Goal: Transaction & Acquisition: Purchase product/service

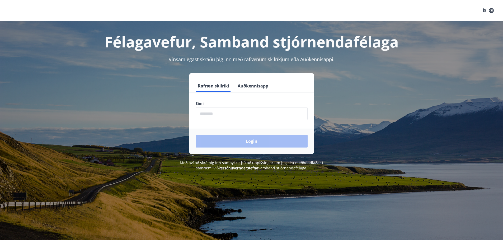
click at [208, 114] on input "phone" at bounding box center [252, 113] width 112 height 13
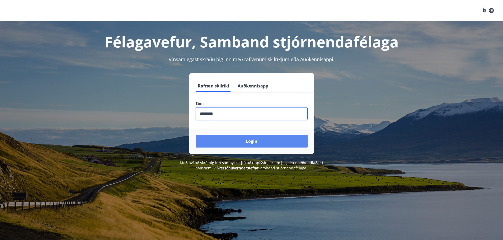
type input "********"
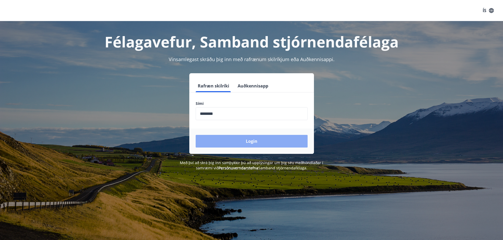
click at [250, 141] on button "Login" at bounding box center [252, 141] width 112 height 13
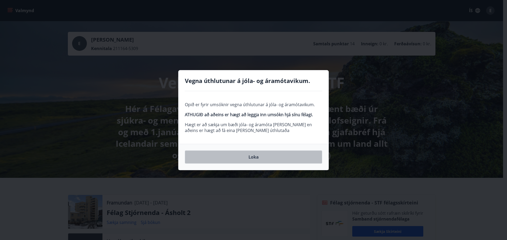
click at [252, 156] on button "Loka" at bounding box center [253, 157] width 137 height 13
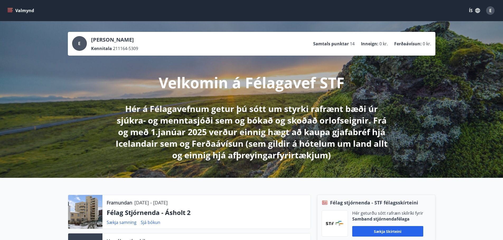
click at [8, 10] on icon "menu" at bounding box center [9, 10] width 5 height 5
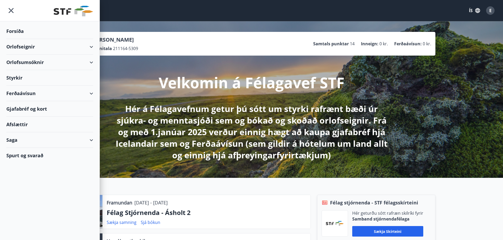
click at [22, 111] on div "Gjafabréf og kort" at bounding box center [49, 109] width 87 height 16
click at [26, 107] on div "Gjafabréf og kort" at bounding box center [49, 109] width 87 height 16
click at [26, 94] on div "Ferðaávísun" at bounding box center [49, 94] width 87 height 16
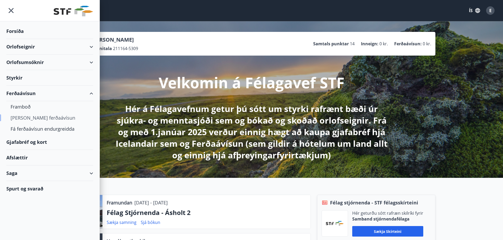
click at [25, 117] on div "Kaupa ferðaávísun" at bounding box center [50, 117] width 78 height 11
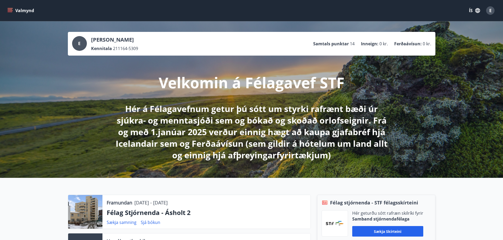
click at [8, 9] on icon "menu" at bounding box center [9, 10] width 5 height 5
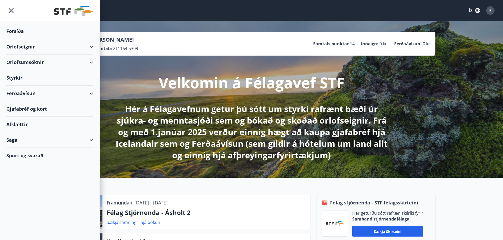
click at [19, 94] on div "Ferðaávísun" at bounding box center [49, 94] width 87 height 16
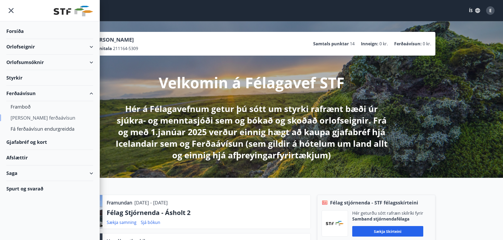
click at [22, 118] on div "Kaupa ferðaávísun" at bounding box center [50, 117] width 78 height 11
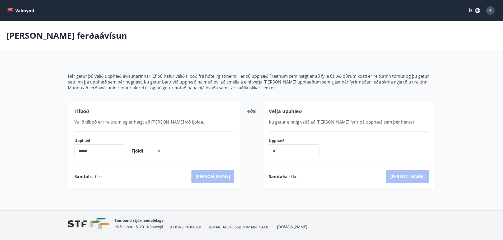
click at [10, 11] on icon "menu" at bounding box center [11, 10] width 6 height 1
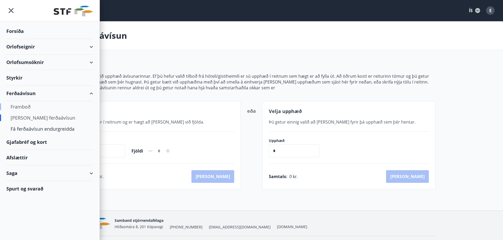
click at [23, 106] on div "Framboð" at bounding box center [50, 106] width 78 height 11
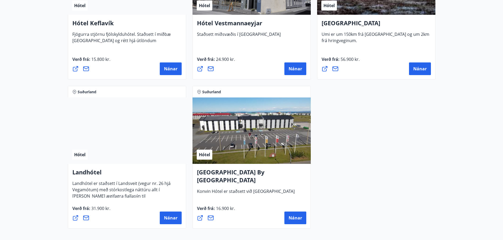
scroll to position [1399, 0]
